Goal: Transaction & Acquisition: Purchase product/service

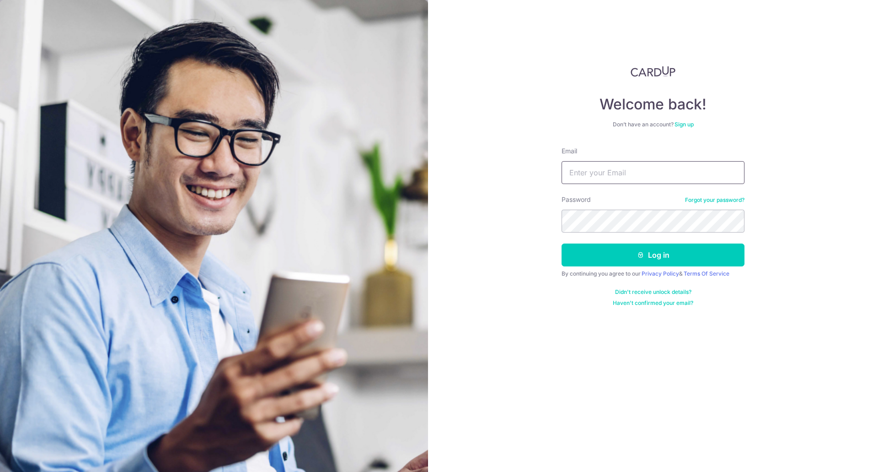
drag, startPoint x: 0, startPoint y: 0, endPoint x: 634, endPoint y: 179, distance: 659.3
click at [634, 179] on input "Email" at bounding box center [653, 172] width 183 height 23
click at [651, 174] on input "Email" at bounding box center [653, 172] width 183 height 23
type input "nico.nicandro@gmail.com"
click at [625, 251] on button "Log in" at bounding box center [653, 254] width 183 height 23
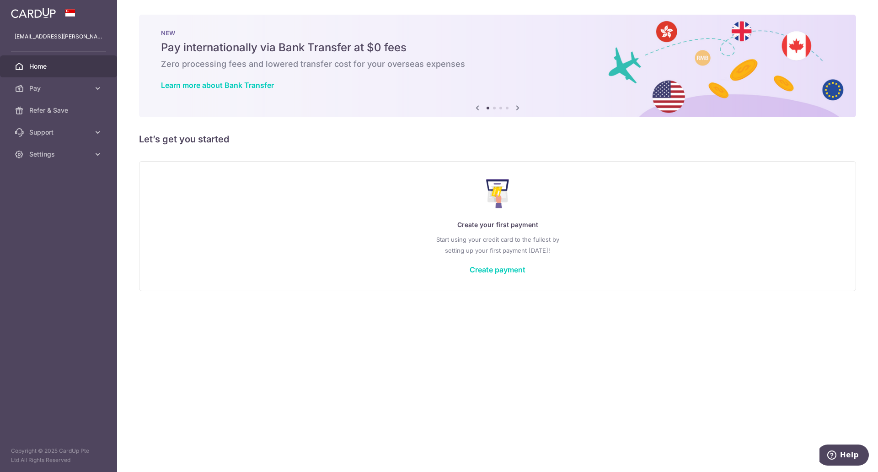
click at [508, 277] on div "Create your first payment Start using your credit card to the fullest by settin…" at bounding box center [497, 226] width 694 height 108
click at [508, 272] on link "Create payment" at bounding box center [498, 269] width 56 height 9
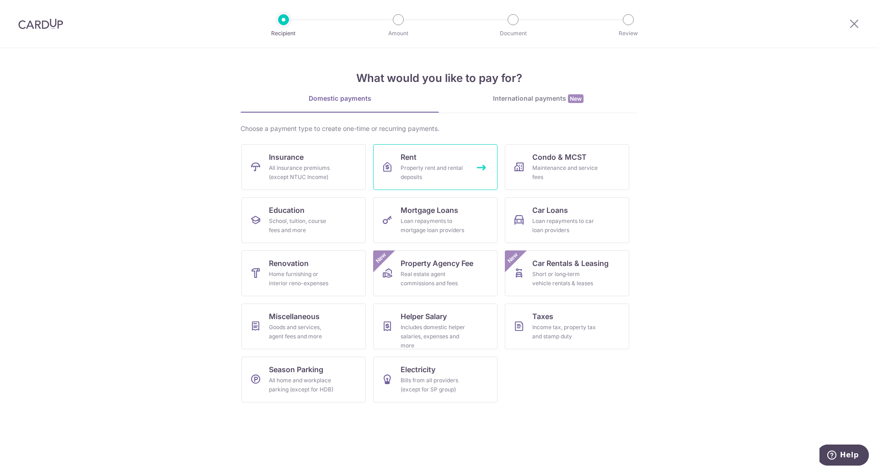
click at [435, 162] on link "Rent Property rent and rental deposits" at bounding box center [435, 167] width 124 height 46
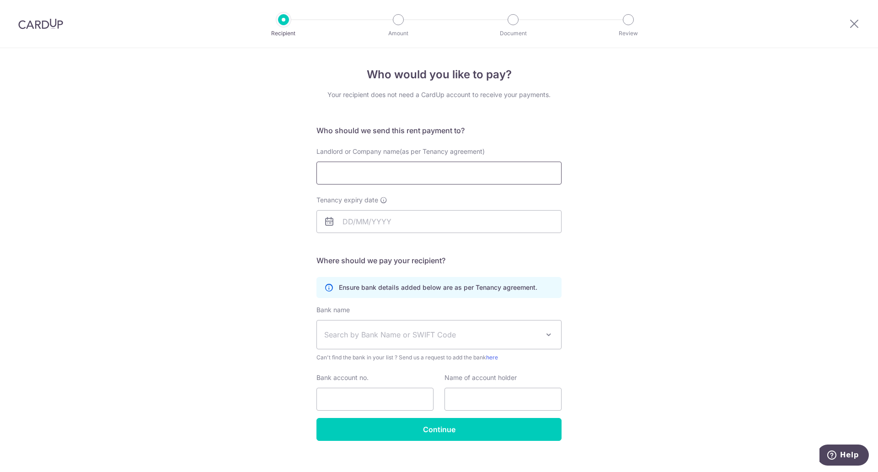
click at [421, 169] on input "Landlord or Company name(as per Tenancy agreement)" at bounding box center [439, 172] width 245 height 23
click at [583, 226] on div "Who would you like to pay? Your recipient does not need a CardUp account to rec…" at bounding box center [439, 265] width 878 height 435
click at [393, 182] on input "Landlord or Company name(as per Tenancy agreement)" at bounding box center [439, 172] width 245 height 23
paste input "LAW NGO MOI"
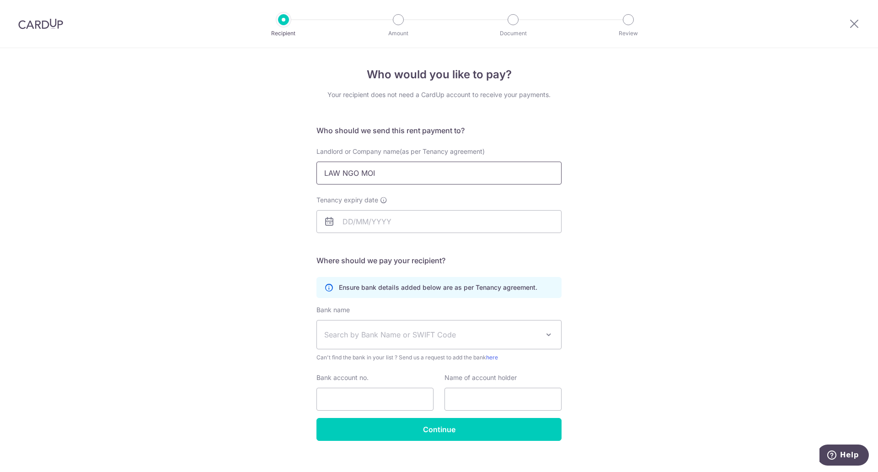
type input "LAW NGO MOI"
click at [373, 230] on input "Tenancy expiry date" at bounding box center [439, 221] width 245 height 23
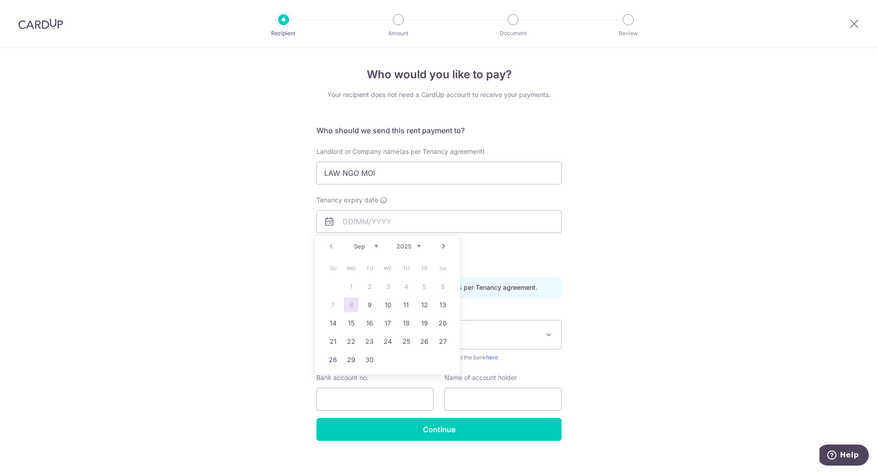
click at [444, 247] on link "Next" at bounding box center [443, 246] width 11 height 11
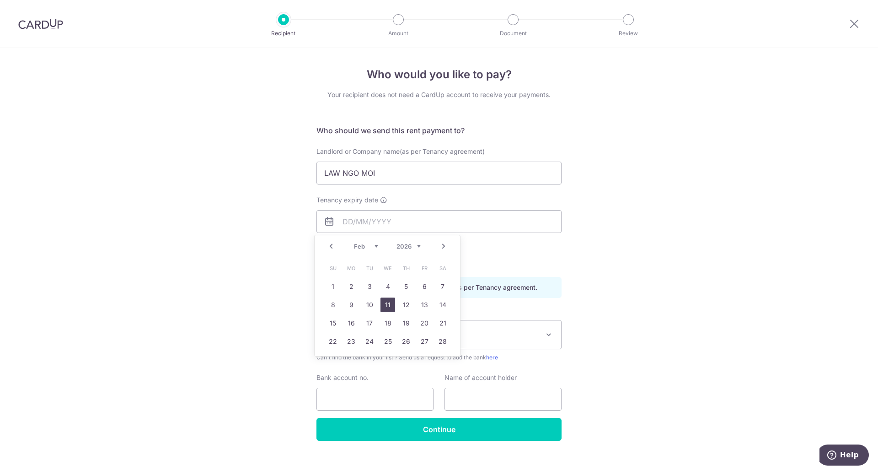
click at [384, 305] on link "11" at bounding box center [388, 304] width 15 height 15
type input "[DATE]"
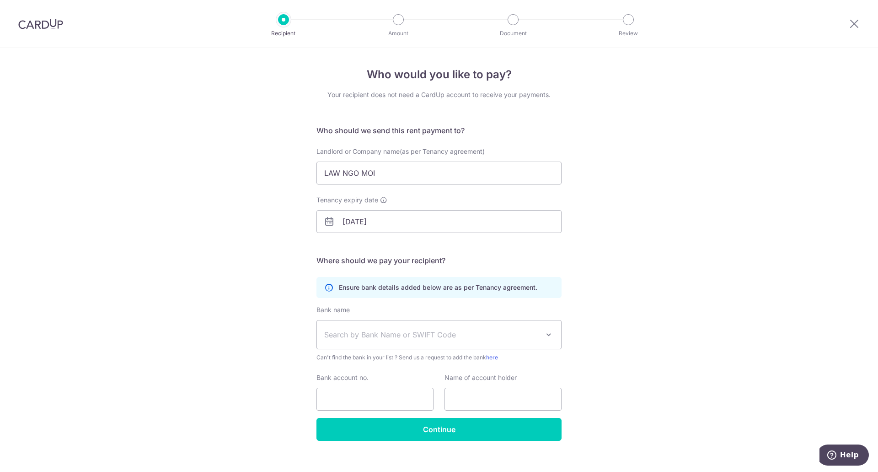
click at [259, 263] on div "Who would you like to pay? Your recipient does not need a CardUp account to rec…" at bounding box center [439, 265] width 878 height 435
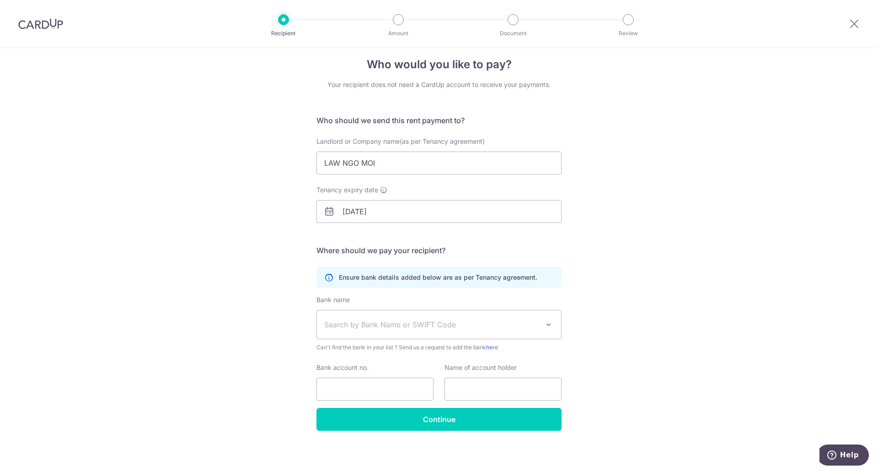
scroll to position [12, 0]
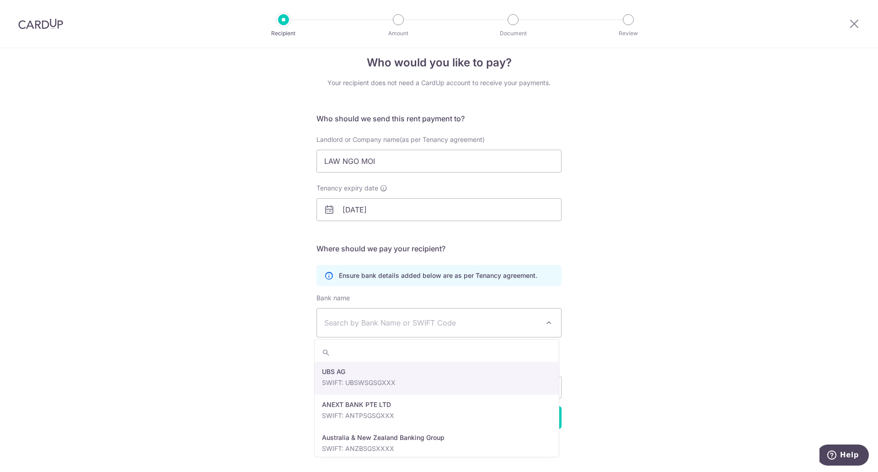
click at [365, 318] on span "Search by Bank Name or SWIFT Code" at bounding box center [431, 322] width 215 height 11
type input "dbs"
select select "6"
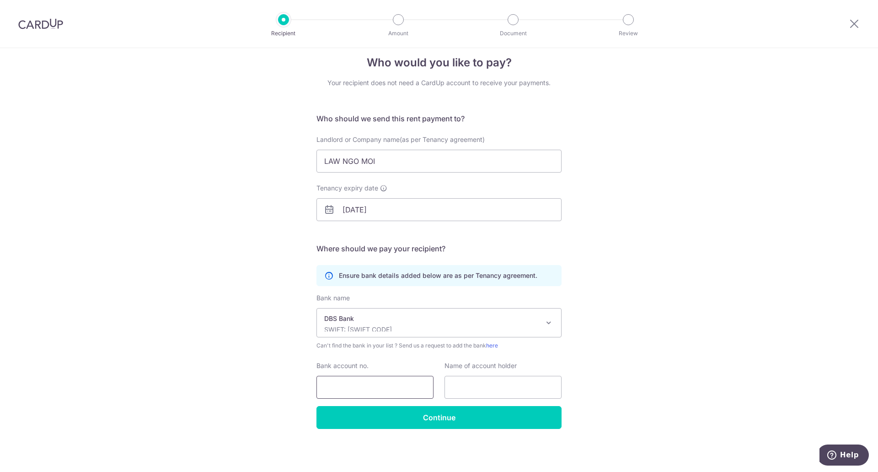
click at [373, 384] on input "Bank account no." at bounding box center [375, 387] width 117 height 23
type input "0150364050"
type input "L"
type input "Mdm Law Ngo Moi"
click at [453, 412] on input "Continue" at bounding box center [439, 417] width 245 height 23
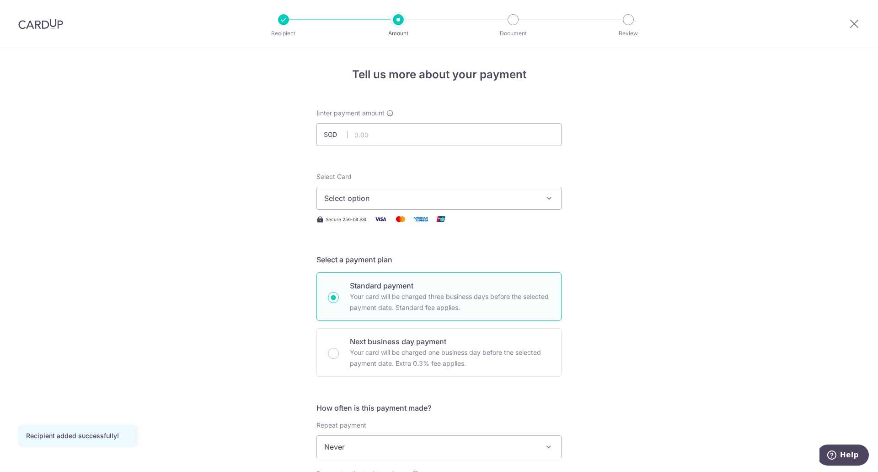
click at [603, 314] on div "Tell us more about your payment Enter payment amount SGD Recipient added succes…" at bounding box center [439, 461] width 878 height 827
click at [477, 137] on input "text" at bounding box center [439, 134] width 245 height 23
click at [471, 195] on span "Select option" at bounding box center [430, 198] width 213 height 11
click at [424, 137] on input "text" at bounding box center [439, 134] width 245 height 23
type input "4,600.00"
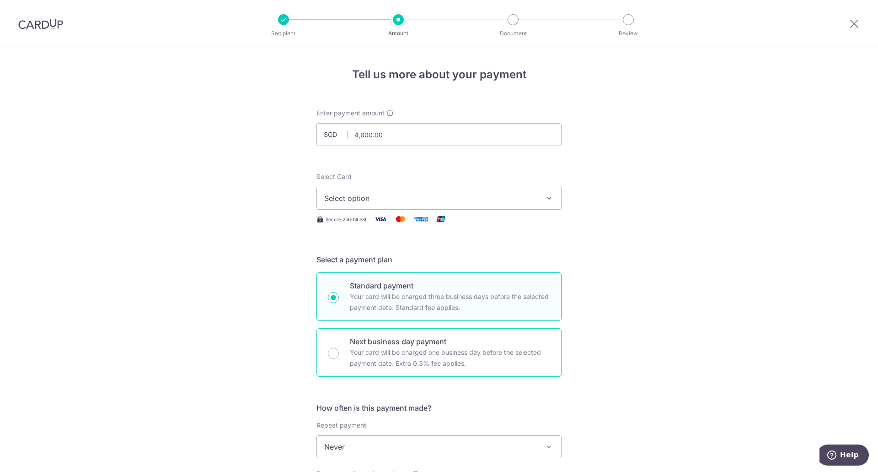
click at [415, 346] on p "Next business day payment" at bounding box center [450, 341] width 200 height 11
click at [339, 348] on input "Next business day payment Your card will be charged one business day before the…" at bounding box center [333, 353] width 11 height 11
radio input "false"
radio input "true"
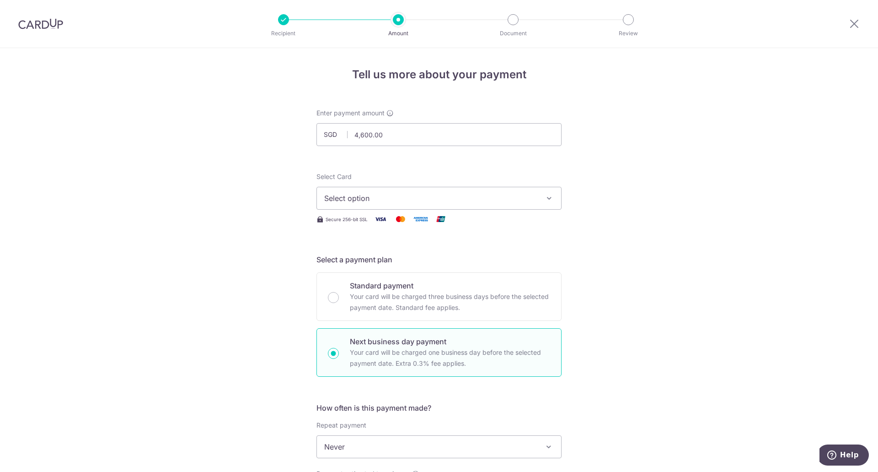
click at [392, 196] on span "Select option" at bounding box center [430, 198] width 213 height 11
click at [384, 223] on span "Add credit card" at bounding box center [447, 223] width 213 height 9
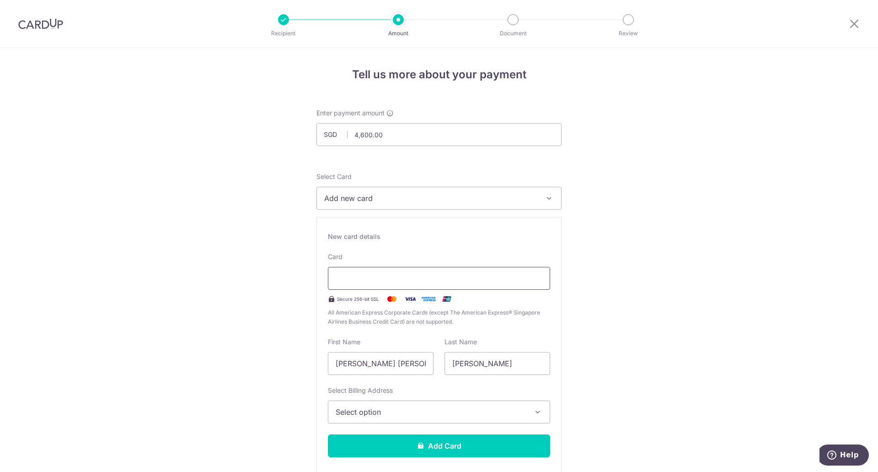
type input "04 / 2029"
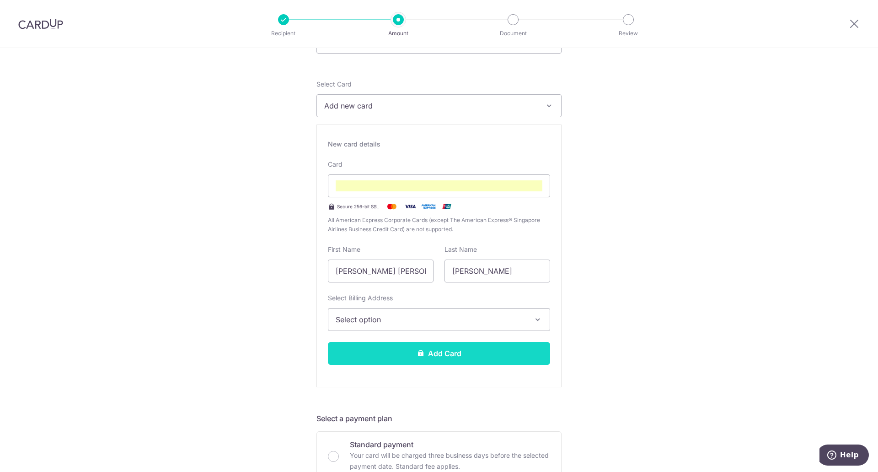
scroll to position [110, 0]
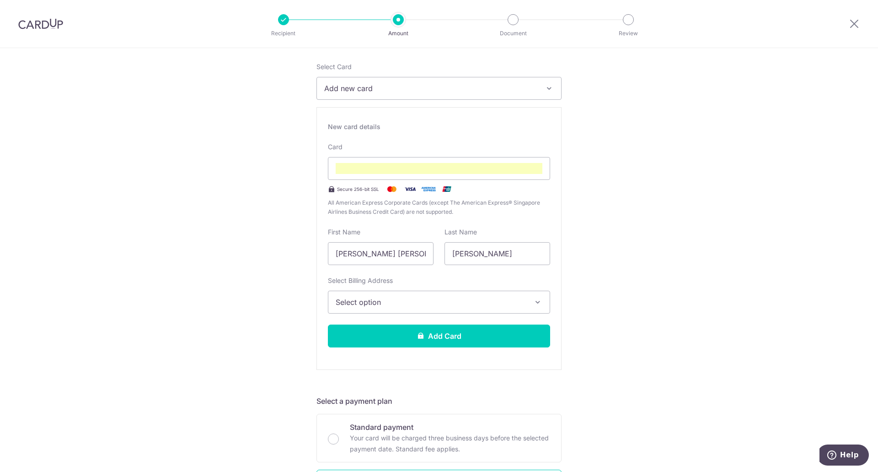
click at [481, 302] on span "Select option" at bounding box center [431, 301] width 190 height 11
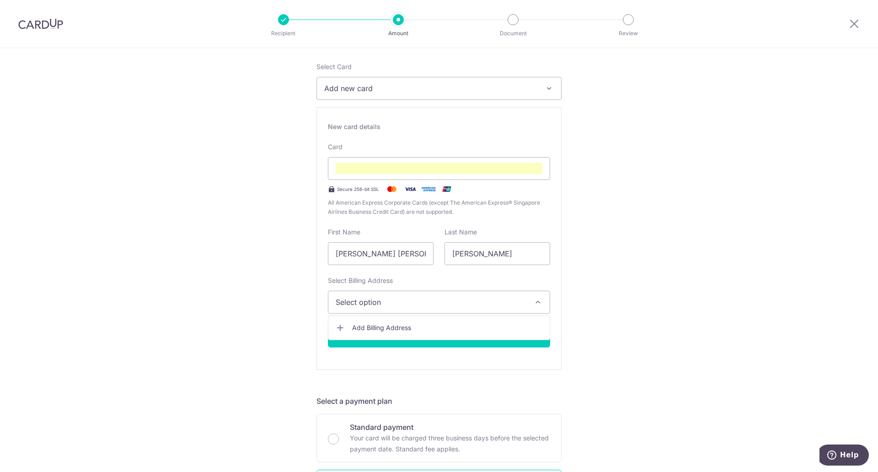
click at [464, 323] on span "Add Billing Address" at bounding box center [447, 327] width 190 height 9
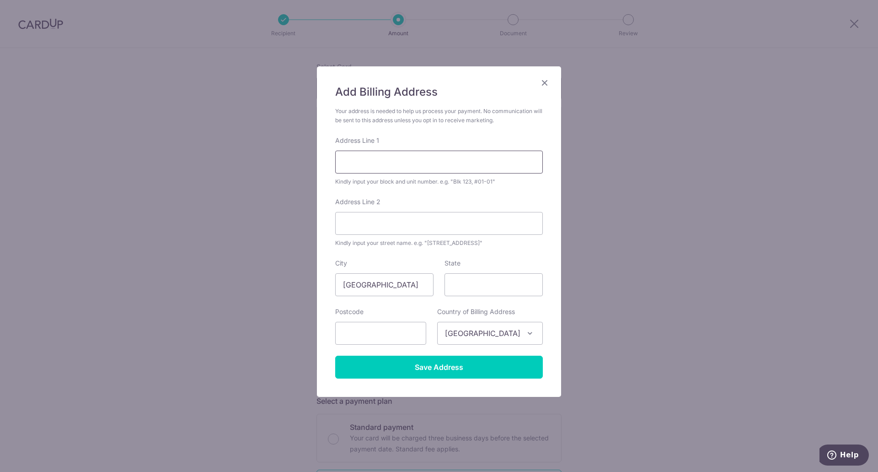
click at [400, 152] on input "Address Line 1" at bounding box center [439, 161] width 208 height 23
type input "2 Gilstead Road"
type input "06-04"
type input "309061"
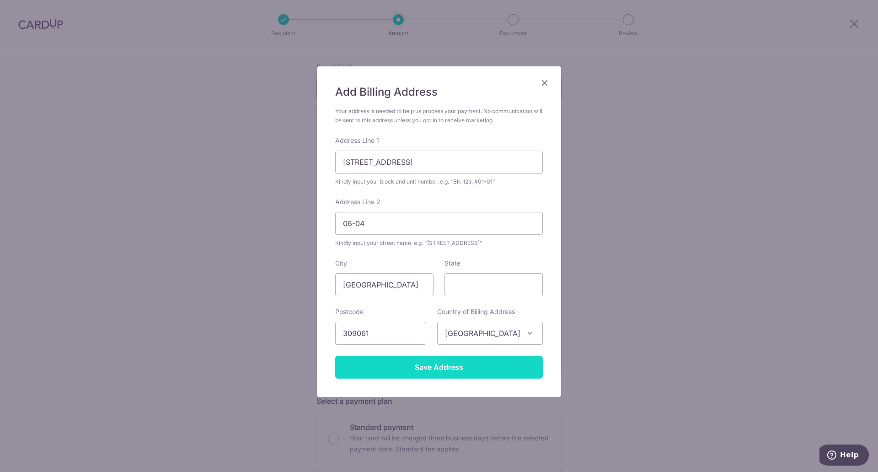
click at [450, 369] on input "Save Address" at bounding box center [439, 366] width 208 height 23
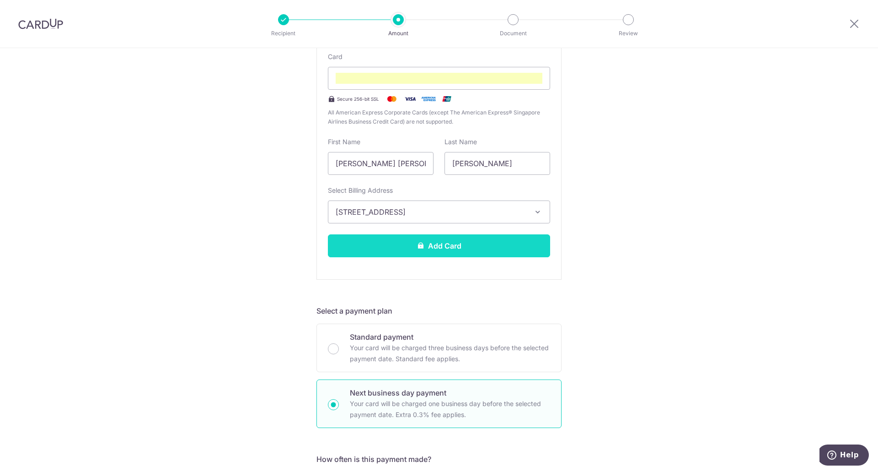
scroll to position [156, 0]
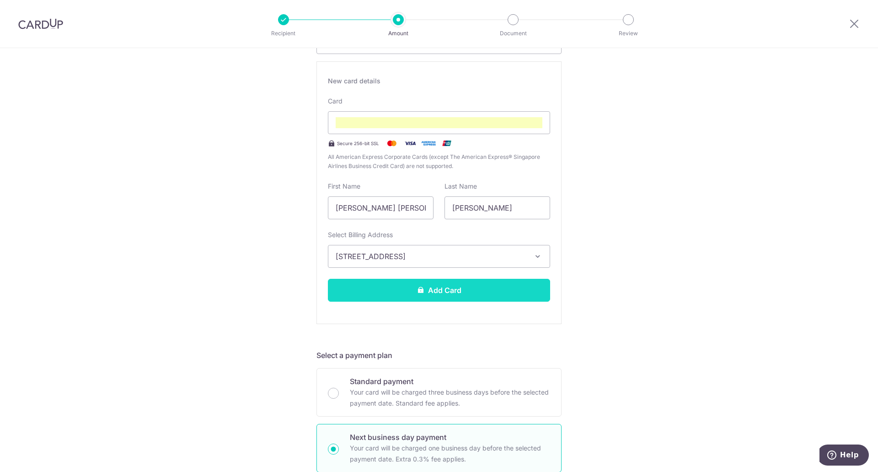
click at [453, 292] on button "Add Card" at bounding box center [439, 290] width 222 height 23
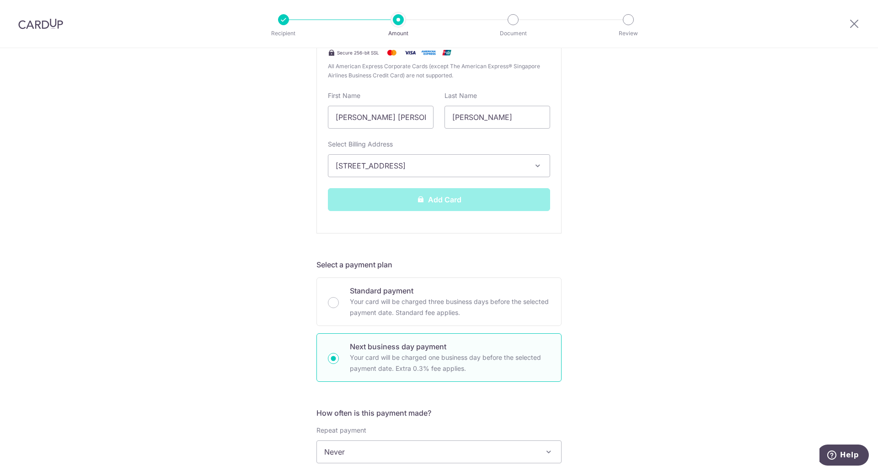
scroll to position [247, 0]
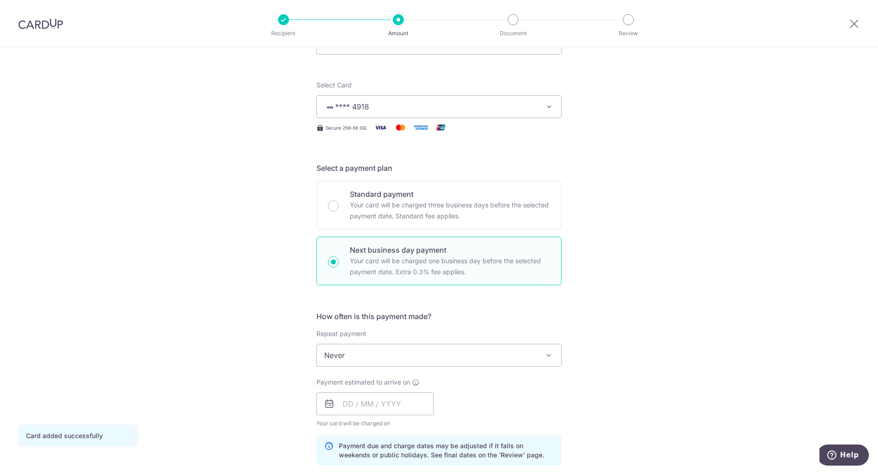
scroll to position [137, 0]
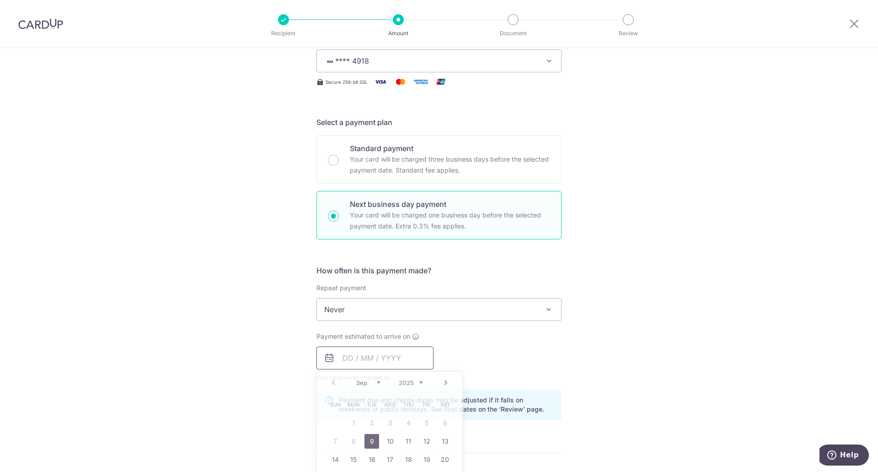
click at [351, 361] on input "text" at bounding box center [375, 357] width 117 height 23
click at [600, 361] on div "Tell us more about your payment Enter payment amount SGD 4,600.00 4600.00 Card …" at bounding box center [439, 365] width 878 height 909
click at [335, 359] on input "text" at bounding box center [375, 357] width 117 height 23
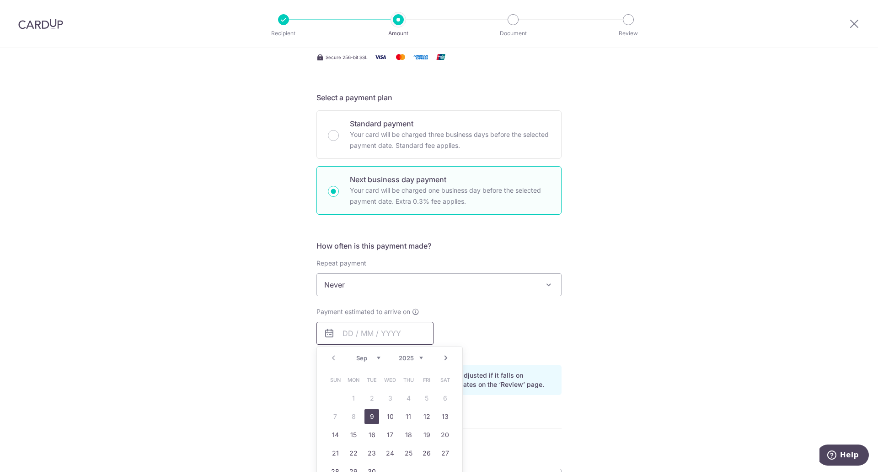
scroll to position [183, 0]
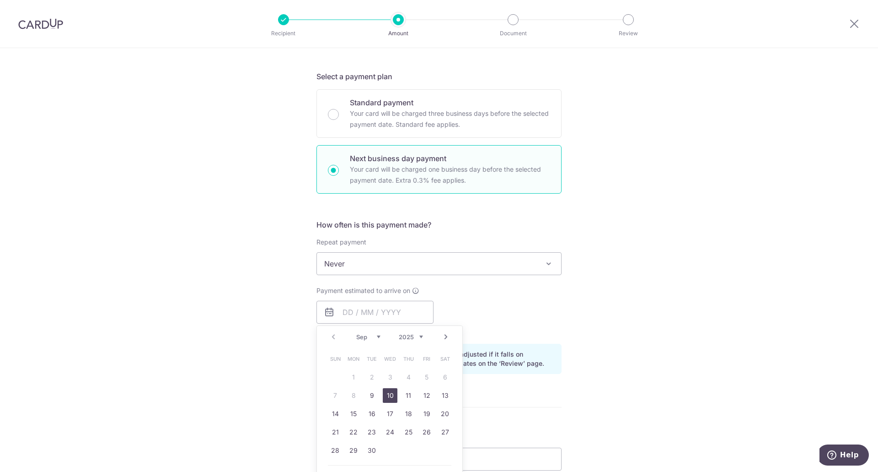
click at [387, 394] on link "10" at bounding box center [390, 395] width 15 height 15
type input "[DATE]"
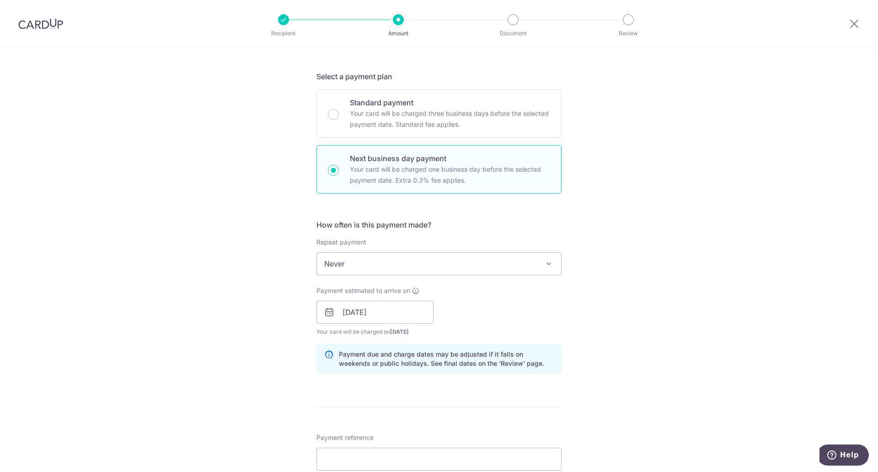
click at [559, 324] on div "Payment estimated to arrive on [DATE] Prev Next Jan Feb Mar Apr May Jun [DATE] …" at bounding box center [439, 311] width 256 height 50
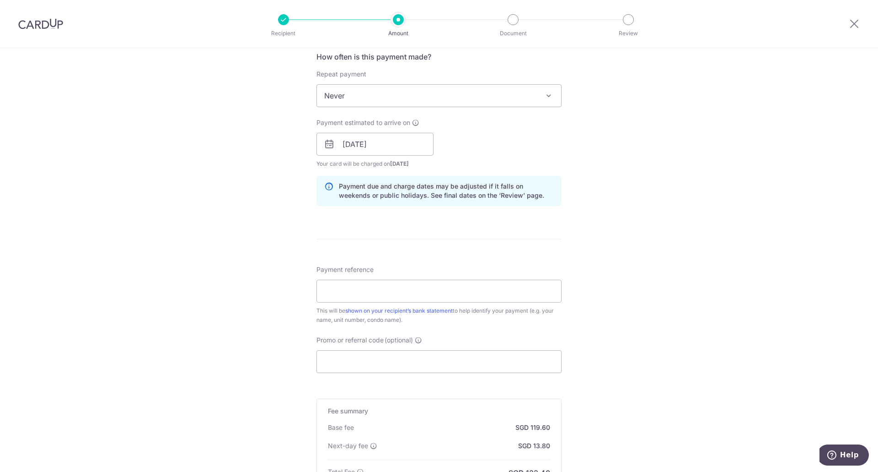
scroll to position [366, 0]
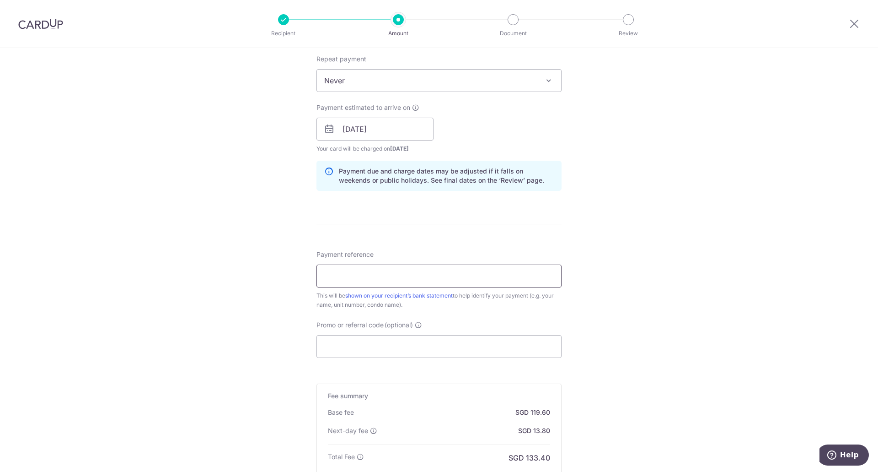
click at [482, 279] on input "Payment reference" at bounding box center [439, 275] width 245 height 23
type input "Gilstead 0604 Rent"
click at [580, 352] on div "Tell us more about your payment Enter payment amount SGD 4,600.00 4600.00 Card …" at bounding box center [439, 136] width 878 height 909
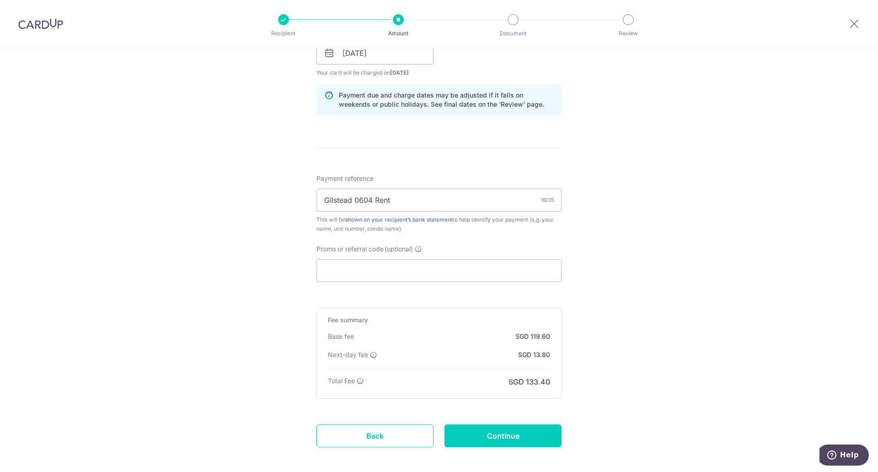
scroll to position [457, 0]
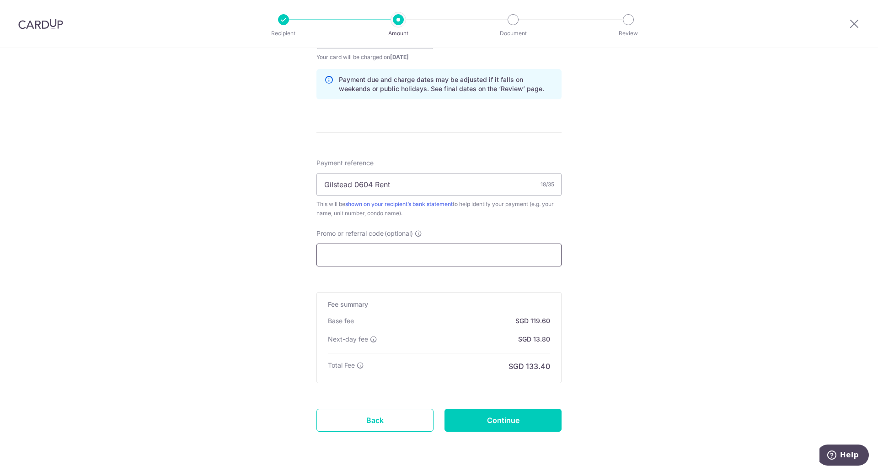
click at [499, 252] on input "Promo or referral code (optional)" at bounding box center [439, 254] width 245 height 23
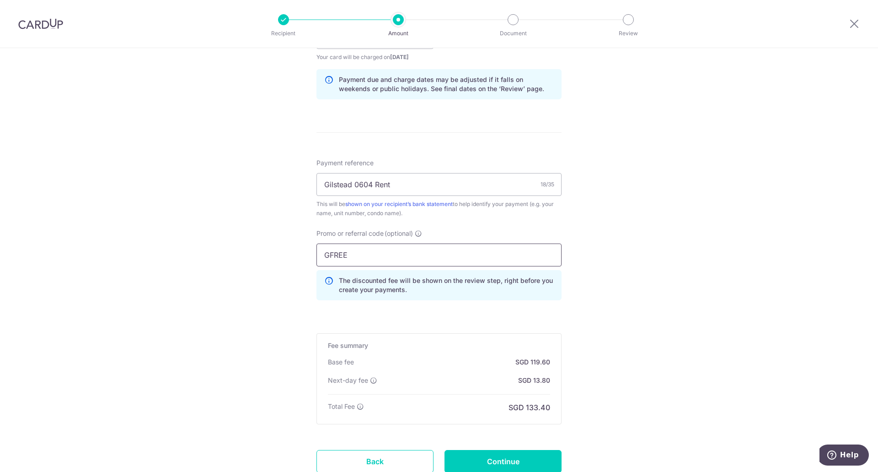
type input "GFREE"
click at [691, 301] on div "Tell us more about your payment Enter payment amount SGD 4,600.00 4600.00 Card …" at bounding box center [439, 66] width 878 height 951
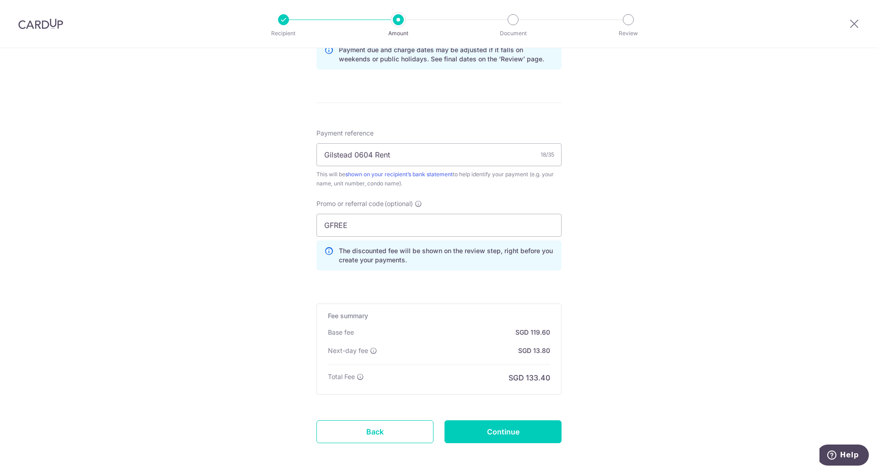
scroll to position [503, 0]
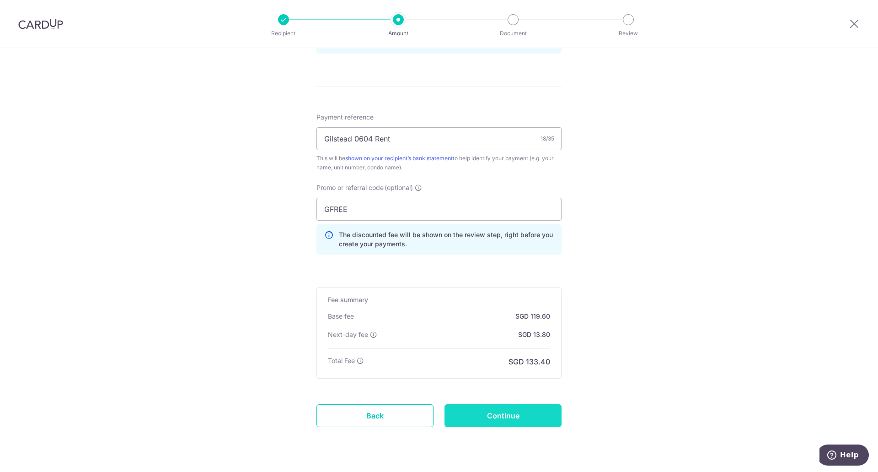
click at [524, 410] on input "Continue" at bounding box center [503, 415] width 117 height 23
type input "Create Schedule"
